Goal: Task Accomplishment & Management: Manage account settings

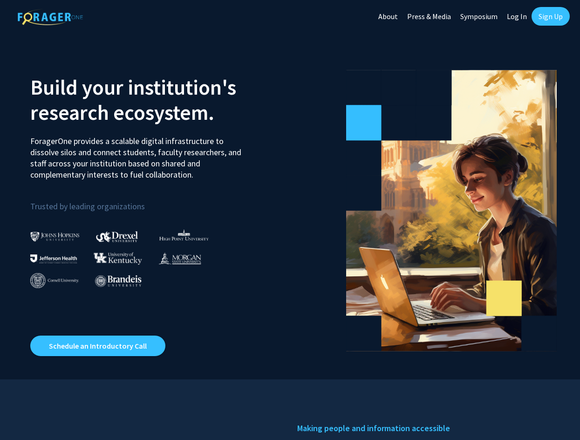
click at [187, 251] on div at bounding box center [189, 253] width 63 height 22
click at [187, 260] on img at bounding box center [179, 258] width 43 height 12
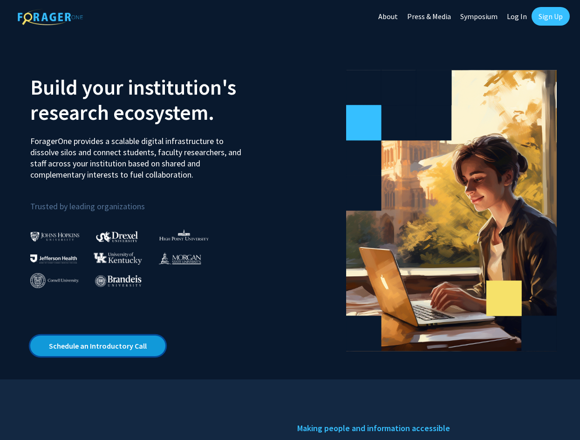
click at [131, 347] on link "Schedule an Introductory Call" at bounding box center [97, 346] width 135 height 21
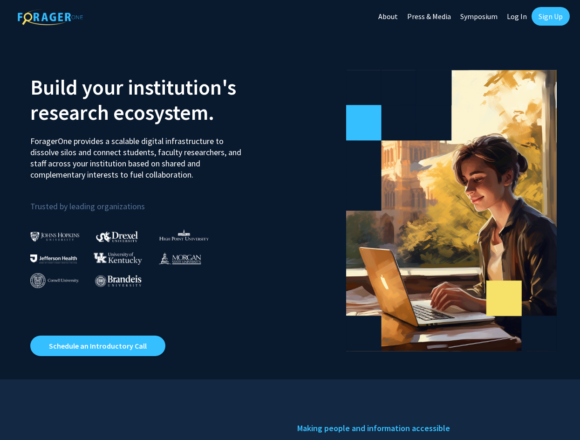
click at [187, 258] on img at bounding box center [179, 258] width 43 height 12
click at [523, 15] on link "Log In" at bounding box center [517, 16] width 29 height 33
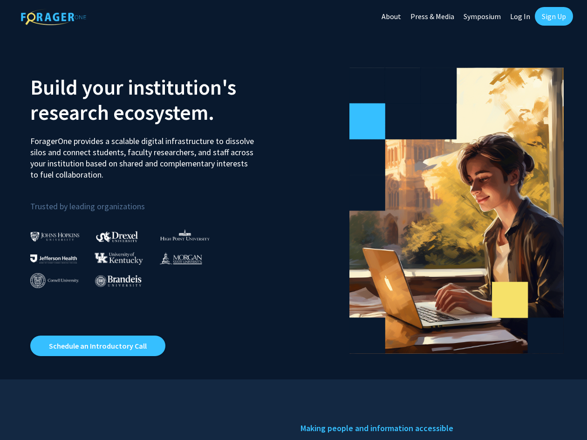
select select
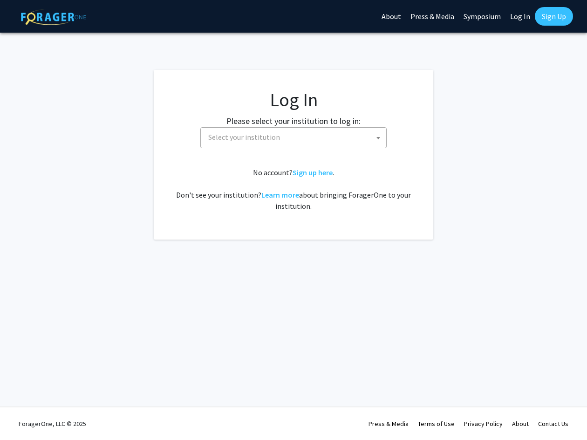
click at [334, 143] on span "Select your institution" at bounding box center [296, 137] width 182 height 19
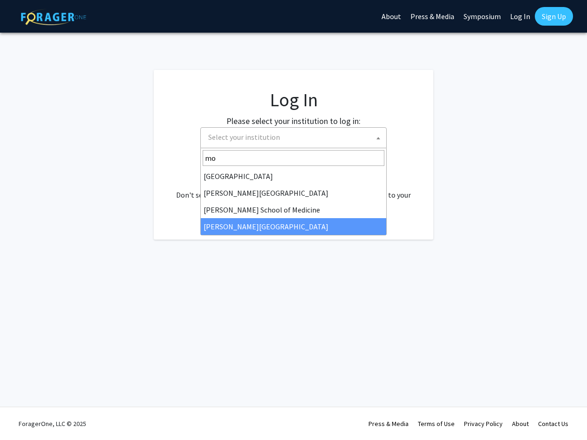
type input "mo"
select select "20"
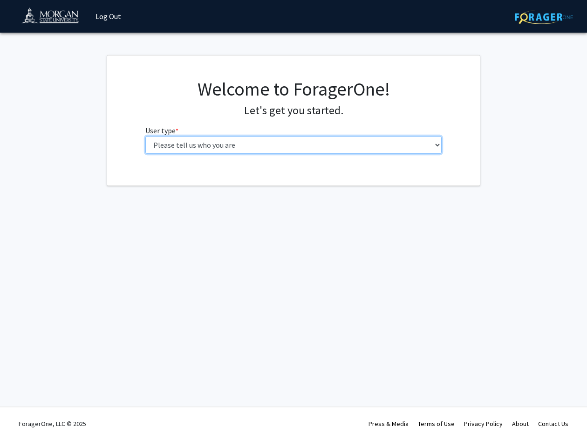
click at [241, 153] on select "Please tell us who you are Undergraduate Student Master's Student Doctoral Cand…" at bounding box center [293, 145] width 297 height 18
select select "1: undergrad"
click at [145, 136] on select "Please tell us who you are Undergraduate Student Master's Student Doctoral Cand…" at bounding box center [293, 145] width 297 height 18
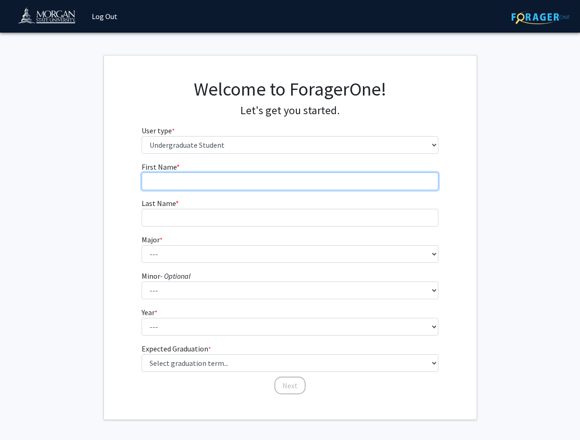
click at [390, 186] on input "First Name * required" at bounding box center [290, 181] width 297 height 18
type input "yessine"
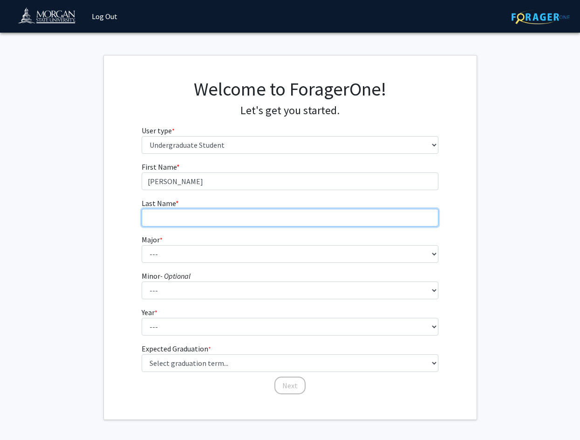
click at [336, 219] on input "Last Name * required" at bounding box center [290, 218] width 297 height 18
type input "kerouat"
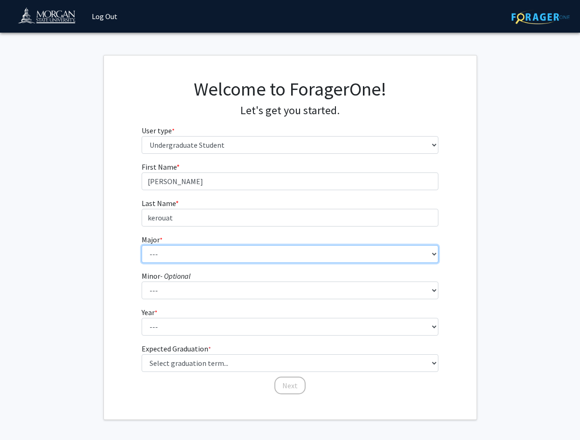
click at [309, 257] on select "--- Accounting Actuarial Science Applied Liberal Studies Architecture and Envir…" at bounding box center [290, 254] width 297 height 18
select select "9: 1599"
click at [142, 245] on select "--- Accounting Actuarial Science Applied Liberal Studies Architecture and Envir…" at bounding box center [290, 254] width 297 height 18
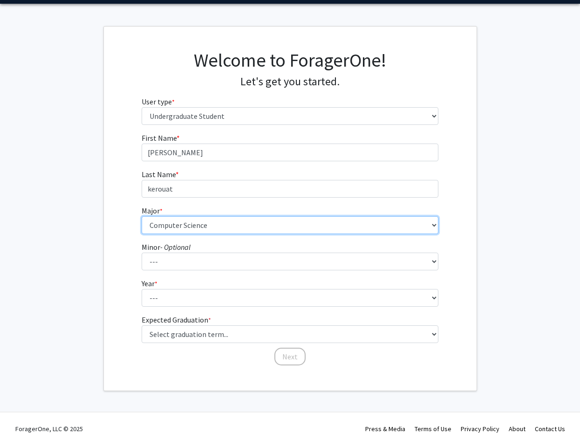
scroll to position [34, 0]
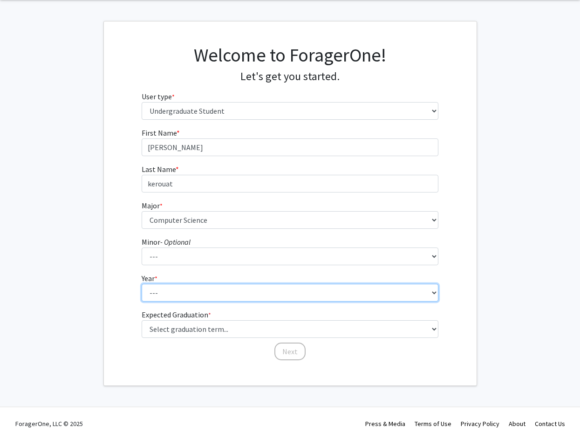
drag, startPoint x: 231, startPoint y: 287, endPoint x: 232, endPoint y: 293, distance: 6.7
click at [231, 287] on select "--- First-year Sophomore Junior Senior Postbaccalaureate Certificate" at bounding box center [290, 293] width 297 height 18
select select "1: first-year"
click at [142, 284] on select "--- First-year Sophomore Junior Senior Postbaccalaureate Certificate" at bounding box center [290, 293] width 297 height 18
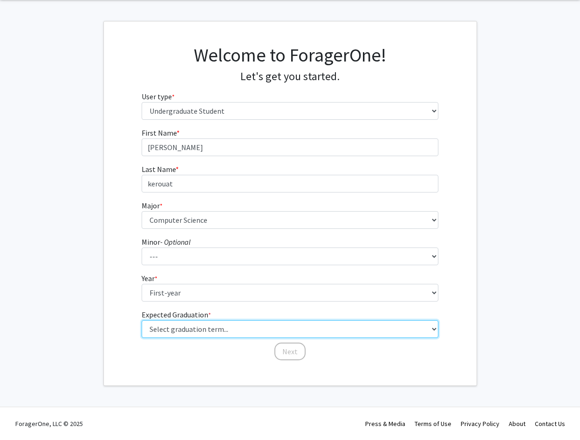
click at [221, 328] on select "Select graduation term... Spring 2025 Summer 2025 Fall 2025 Winter 2025 Spring …" at bounding box center [290, 329] width 297 height 18
select select "13: spring_2028"
click at [142, 320] on select "Select graduation term... Spring 2025 Summer 2025 Fall 2025 Winter 2025 Spring …" at bounding box center [290, 329] width 297 height 18
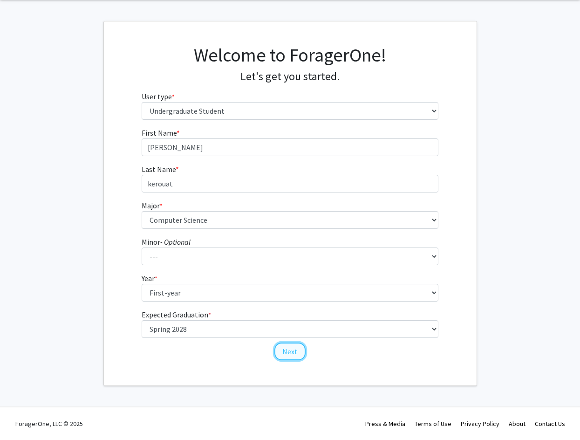
click at [292, 348] on button "Next" at bounding box center [290, 352] width 31 height 18
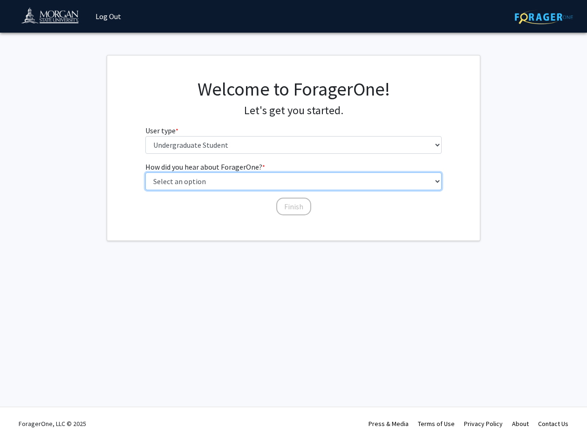
click at [312, 178] on select "Select an option Peer/student recommendation Faculty/staff recommendation Unive…" at bounding box center [293, 181] width 297 height 18
select select "2: faculty_recommendation"
click at [145, 172] on select "Select an option Peer/student recommendation Faculty/staff recommendation Unive…" at bounding box center [293, 181] width 297 height 18
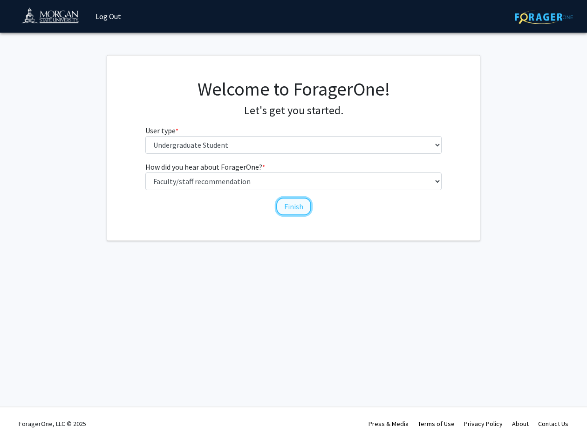
click at [291, 207] on button "Finish" at bounding box center [293, 207] width 35 height 18
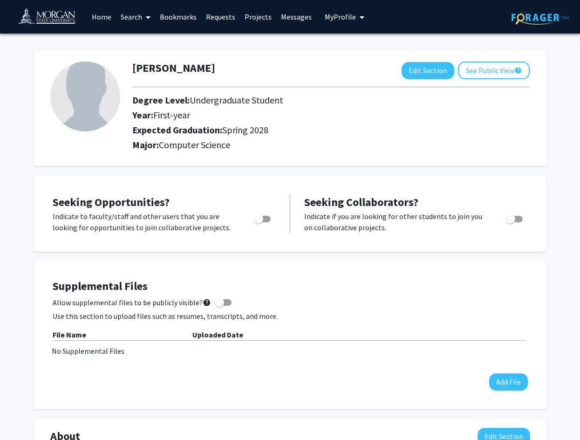
click at [93, 98] on img at bounding box center [85, 97] width 70 height 70
click at [432, 80] on div at bounding box center [331, 86] width 412 height 15
click at [433, 72] on button "Edit Section" at bounding box center [428, 70] width 53 height 17
select select "first-year"
select select "41: spring_2028"
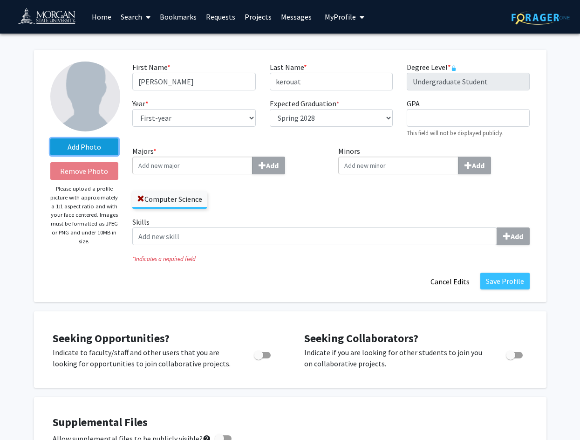
click at [97, 152] on label "Add Photo" at bounding box center [84, 146] width 69 height 17
click at [0, 0] on input "Add Photo" at bounding box center [0, 0] width 0 height 0
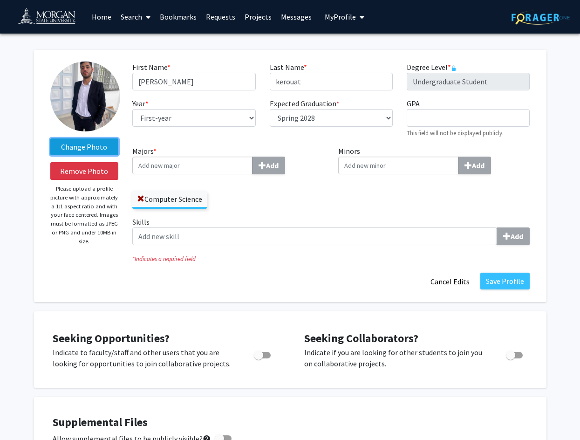
click at [89, 149] on label "Change Photo" at bounding box center [84, 146] width 69 height 17
click at [0, 0] on input "Change Photo" at bounding box center [0, 0] width 0 height 0
click at [80, 149] on label "Change Photo" at bounding box center [84, 146] width 69 height 17
click at [0, 0] on input "Change Photo" at bounding box center [0, 0] width 0 height 0
click at [94, 143] on label "Change Photo" at bounding box center [84, 146] width 69 height 17
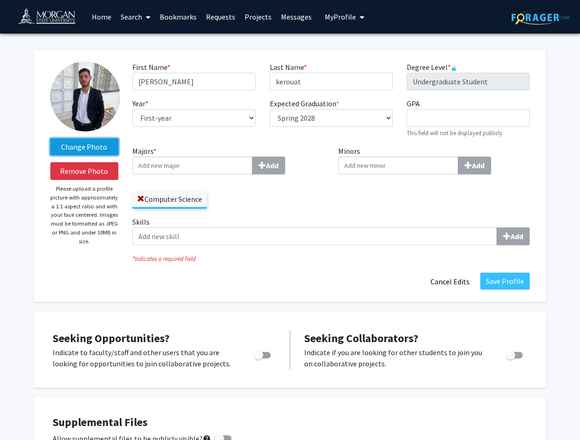
click at [0, 0] on input "Change Photo" at bounding box center [0, 0] width 0 height 0
click at [108, 151] on label "Change Photo" at bounding box center [84, 146] width 69 height 17
click at [0, 0] on input "Change Photo" at bounding box center [0, 0] width 0 height 0
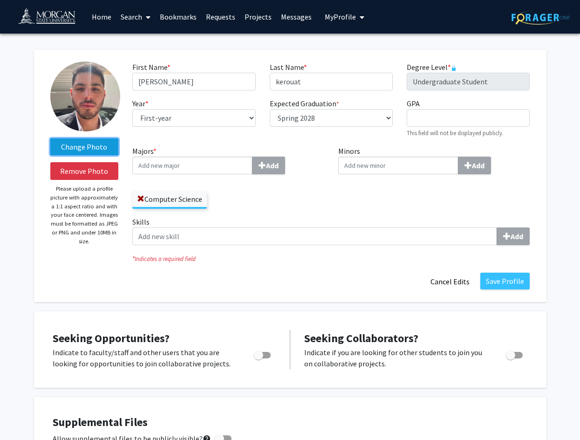
click at [101, 155] on label "Change Photo" at bounding box center [84, 146] width 69 height 17
click at [0, 0] on input "Change Photo" at bounding box center [0, 0] width 0 height 0
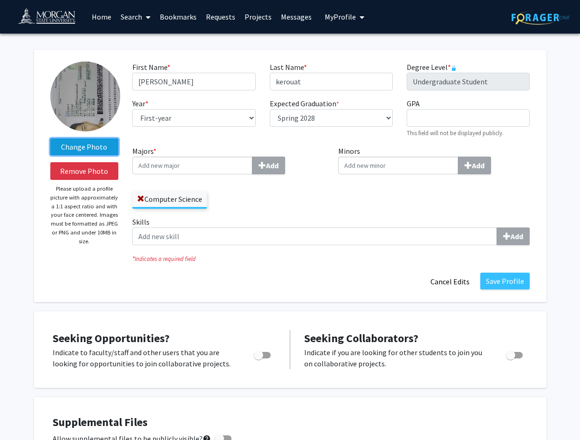
click at [78, 143] on label "Change Photo" at bounding box center [84, 146] width 69 height 17
click at [0, 0] on input "Change Photo" at bounding box center [0, 0] width 0 height 0
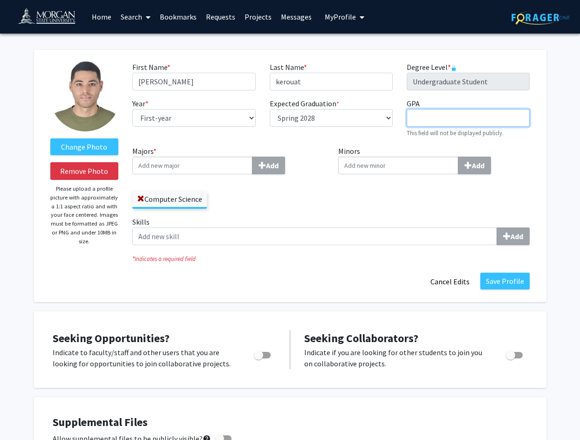
click at [437, 120] on input "GPA required" at bounding box center [468, 118] width 123 height 18
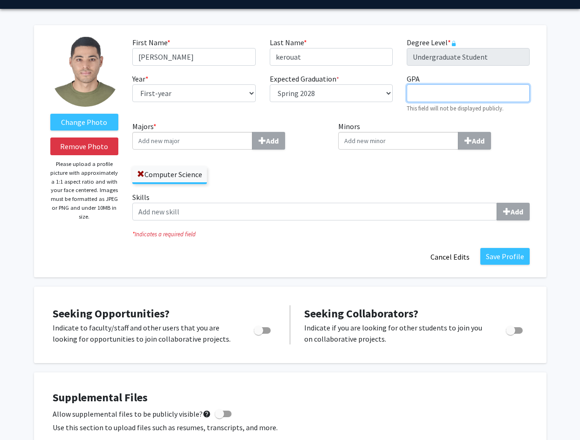
scroll to position [20, 0]
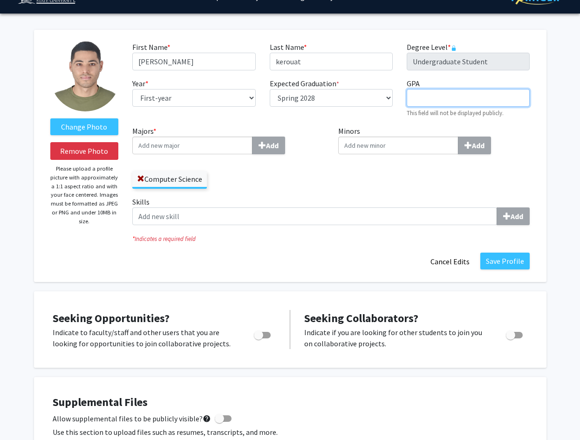
click at [419, 99] on input "GPA required" at bounding box center [468, 98] width 123 height 18
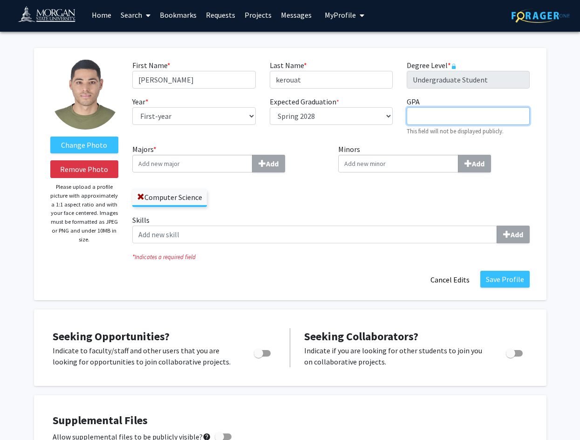
scroll to position [0, 0]
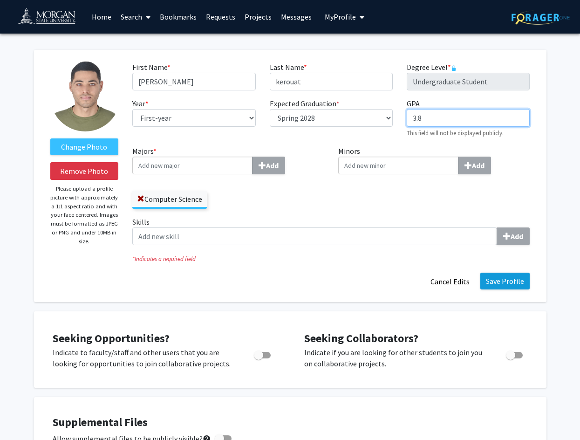
type input "3.8"
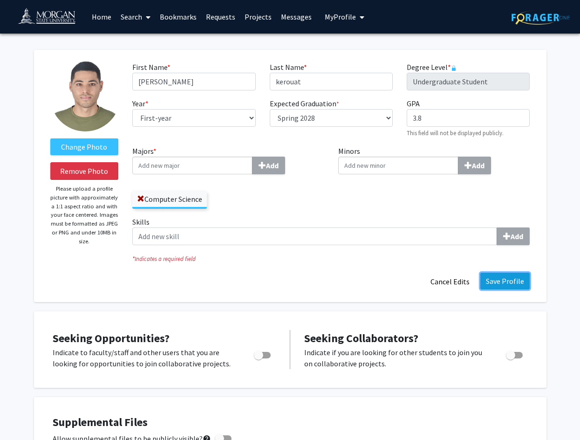
click at [496, 282] on button "Save Profile" at bounding box center [505, 281] width 49 height 17
